Goal: Transaction & Acquisition: Obtain resource

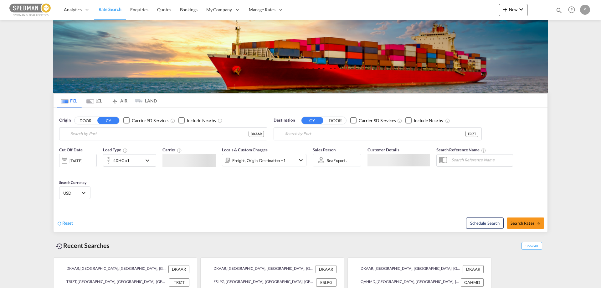
type input "[GEOGRAPHIC_DATA], [GEOGRAPHIC_DATA]"
type input "Izmit, TRIZT"
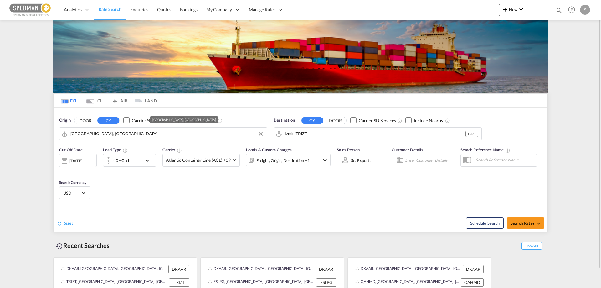
click at [123, 134] on input "[GEOGRAPHIC_DATA], [GEOGRAPHIC_DATA]" at bounding box center [167, 133] width 194 height 9
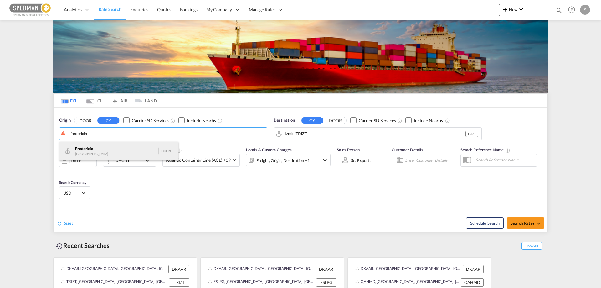
click at [96, 150] on div "Fredericia [GEOGRAPHIC_DATA] DKFRC" at bounding box center [119, 151] width 119 height 19
type input "[GEOGRAPHIC_DATA], DKFRC"
click at [322, 132] on input "Izmit, TRIZT" at bounding box center [382, 133] width 194 height 9
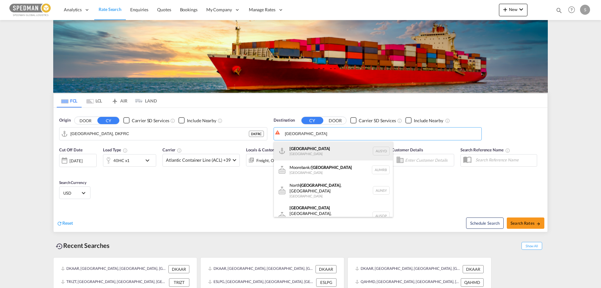
click at [296, 148] on div "[GEOGRAPHIC_DATA] [GEOGRAPHIC_DATA] AUSYD" at bounding box center [333, 151] width 119 height 19
type input "[GEOGRAPHIC_DATA], AUSYD"
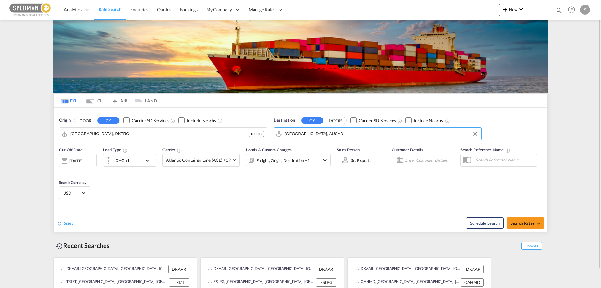
click at [138, 158] on div "40HC x1" at bounding box center [122, 160] width 39 height 13
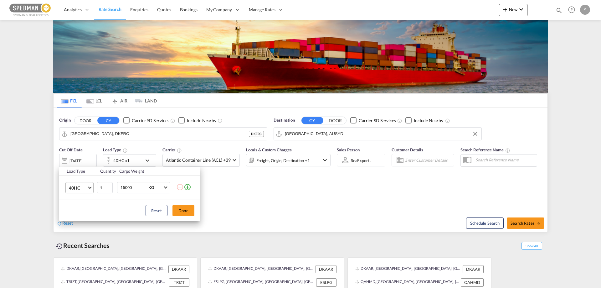
click at [80, 184] on md-select-value "40HC" at bounding box center [80, 187] width 25 height 11
click at [78, 156] on div "20GP" at bounding box center [74, 157] width 11 height 6
click at [185, 210] on button "Done" at bounding box center [184, 210] width 22 height 11
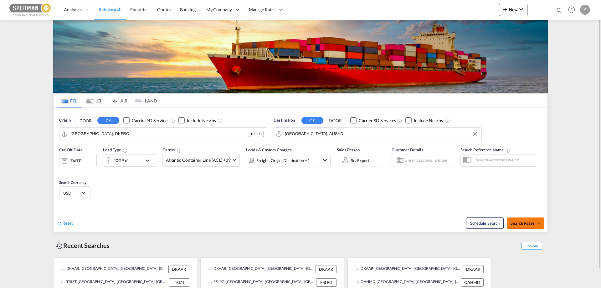
click at [527, 222] on span "Search Rates" at bounding box center [526, 222] width 30 height 5
type input "DKFRC to AUSYD / [DATE]"
